Goal: Task Accomplishment & Management: Use online tool/utility

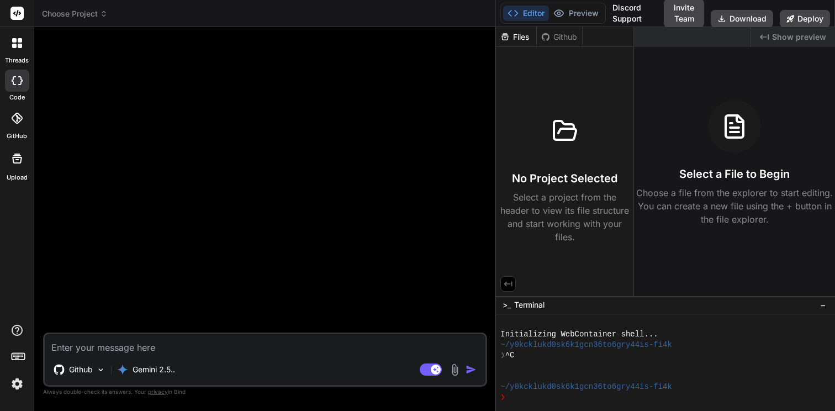
click at [15, 48] on div at bounding box center [17, 42] width 23 height 23
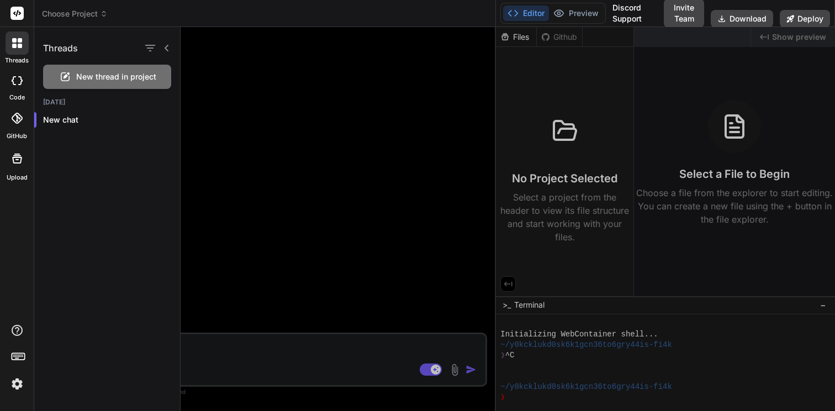
click at [15, 48] on div at bounding box center [17, 42] width 23 height 23
click at [18, 114] on icon at bounding box center [16, 118] width 11 height 11
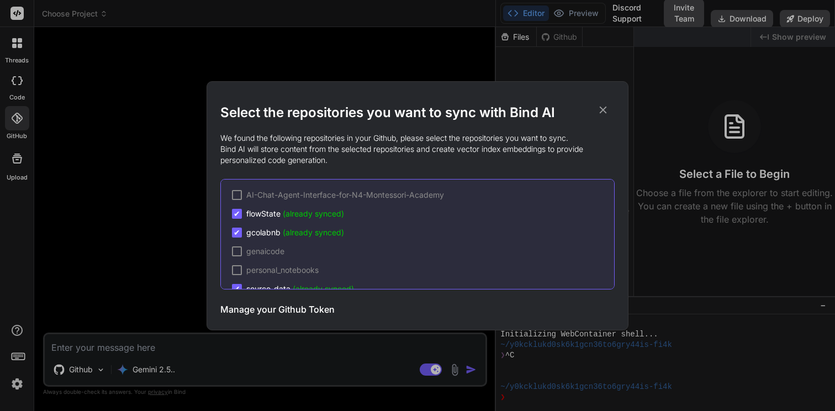
click at [284, 72] on div "Select the repositories you want to sync with Bind AI We found the following re…" at bounding box center [417, 205] width 835 height 411
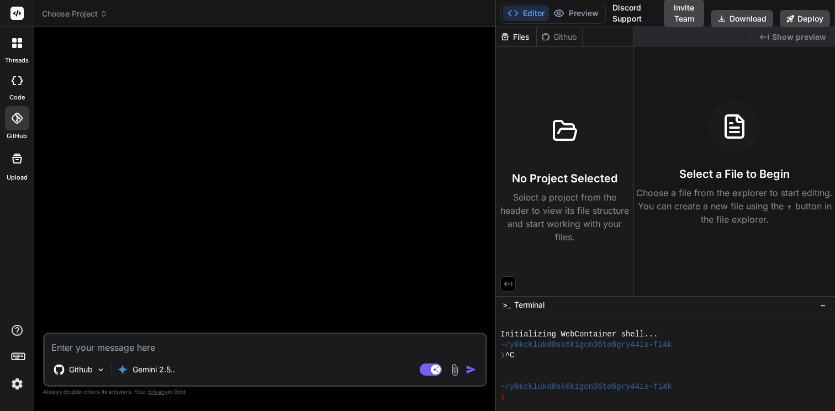
click at [559, 36] on div "Github" at bounding box center [559, 36] width 45 height 11
click at [546, 234] on p "Select a project from the header to view its file structure and start working w…" at bounding box center [565, 217] width 129 height 53
click at [695, 176] on h3 "Select a File to Begin" at bounding box center [735, 173] width 111 height 15
click at [516, 41] on div "Files" at bounding box center [516, 36] width 40 height 11
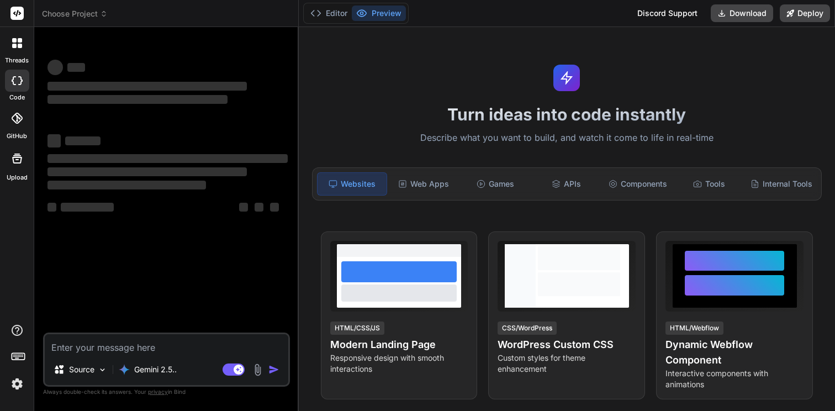
click at [14, 45] on icon at bounding box center [14, 46] width 4 height 4
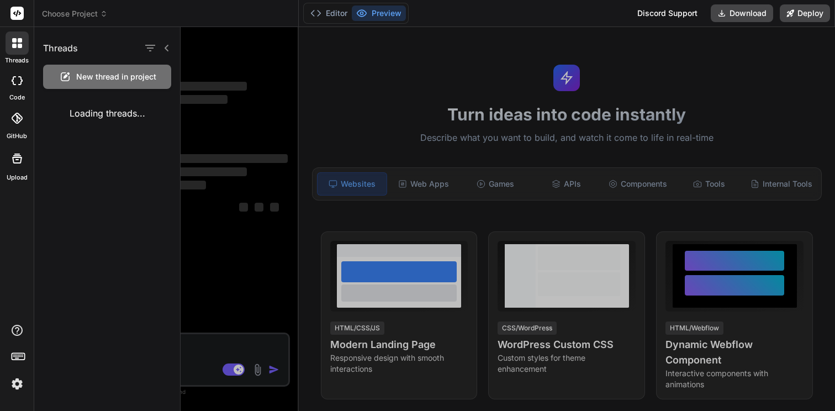
click at [20, 120] on icon at bounding box center [16, 118] width 11 height 11
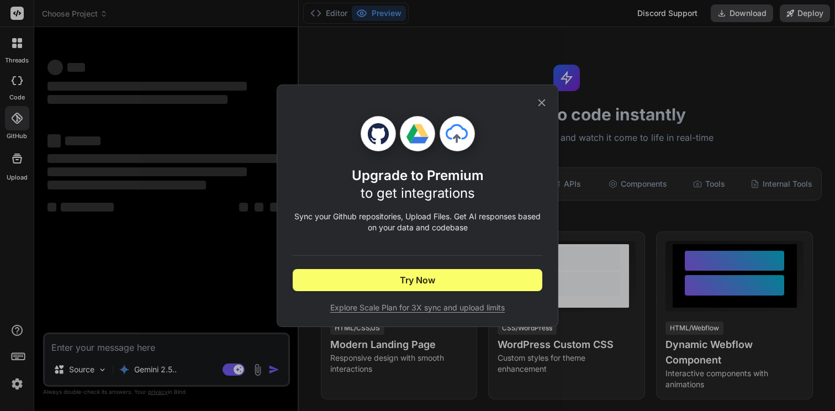
click at [495, 216] on p "Sync your Github repositories, Upload Files. Get AI responses based on your dat…" at bounding box center [418, 222] width 250 height 22
click at [384, 120] on div at bounding box center [378, 133] width 35 height 35
click at [540, 111] on div "Upgrade to Premium to get integrations Sync your Github repositories, Upload Fi…" at bounding box center [418, 205] width 250 height 241
click at [542, 103] on icon at bounding box center [542, 103] width 12 height 12
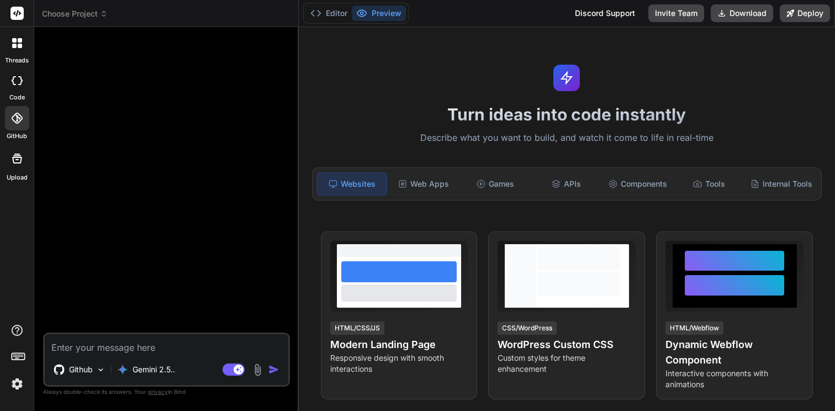
type textarea "x"
click at [20, 9] on rect at bounding box center [16, 13] width 13 height 13
click at [17, 385] on img at bounding box center [17, 384] width 19 height 19
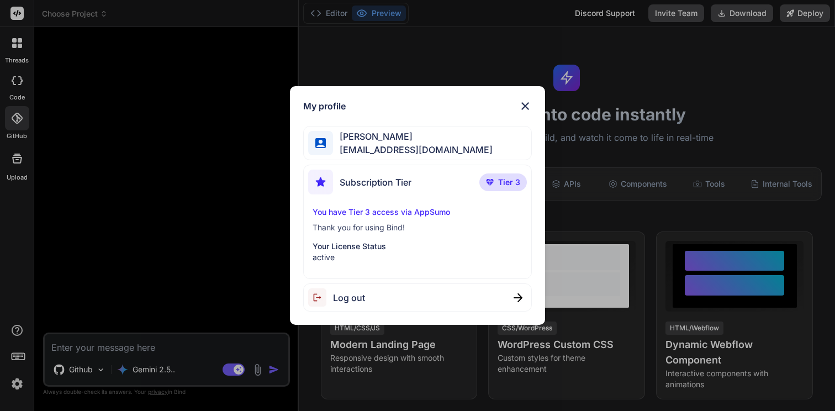
click at [398, 140] on span "Mani Eswaran" at bounding box center [413, 136] width 160 height 13
click at [531, 107] on img at bounding box center [525, 105] width 13 height 13
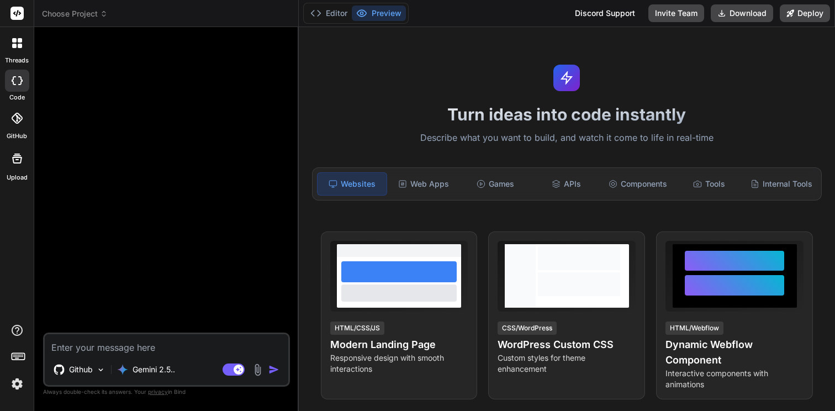
click at [22, 52] on div at bounding box center [17, 42] width 23 height 23
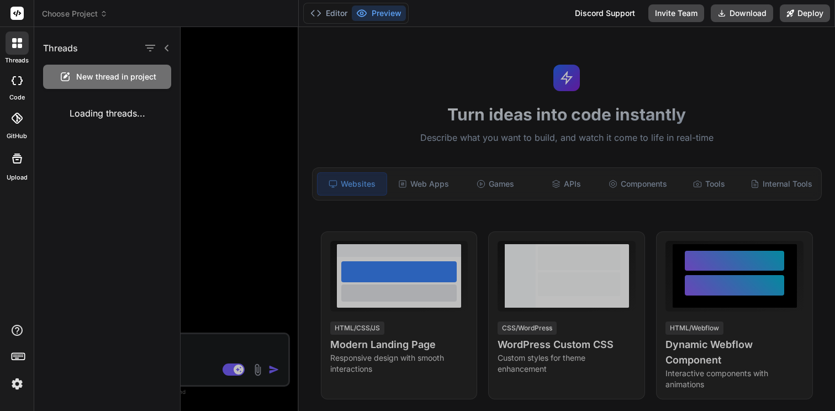
click at [433, 183] on div at bounding box center [508, 219] width 655 height 384
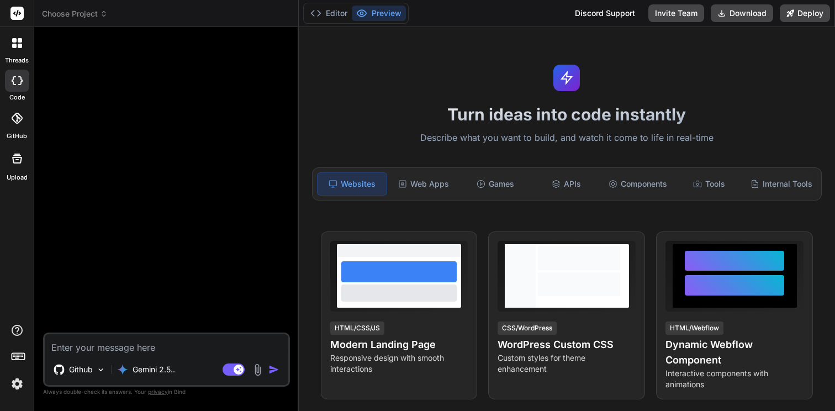
type textarea "x"
